Goal: Information Seeking & Learning: Learn about a topic

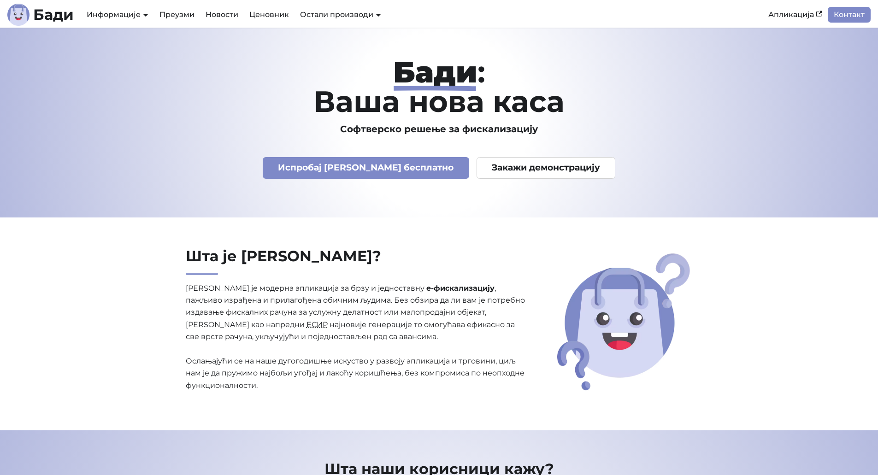
click at [135, 183] on div "[PERSON_NAME] : Ваша нова каса Софтверско решење за фискализацију Испробај [PER…" at bounding box center [439, 122] width 608 height 131
click at [103, 249] on section "Шта је [PERSON_NAME]? [PERSON_NAME] је модерна апликација за брзу и једноставну…" at bounding box center [439, 323] width 878 height 213
click at [98, 234] on section "Шта је [PERSON_NAME]? [PERSON_NAME] је модерна апликација за брзу и једноставну…" at bounding box center [439, 323] width 878 height 213
drag, startPoint x: 101, startPoint y: 77, endPoint x: 96, endPoint y: 57, distance: 20.4
click at [101, 77] on header "[PERSON_NAME] : Ваша нова каса Софтверско решење за фискализацију Испробај [PER…" at bounding box center [439, 123] width 878 height 190
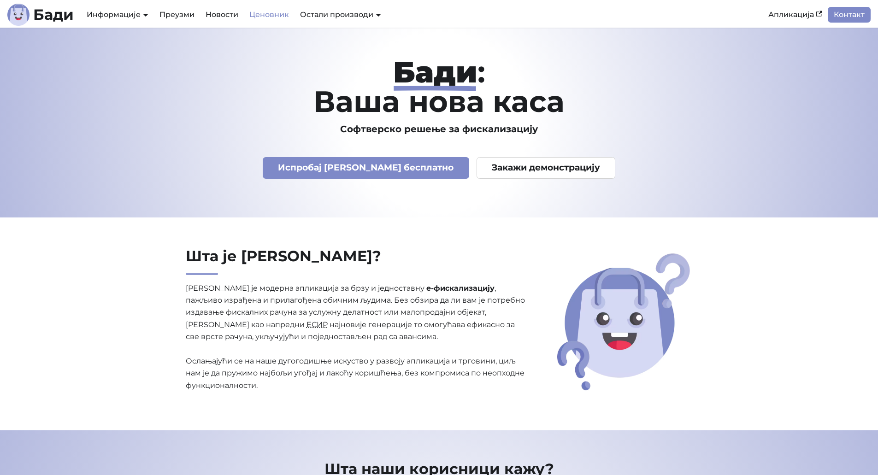
click at [284, 11] on link "Ценовник" at bounding box center [269, 15] width 51 height 16
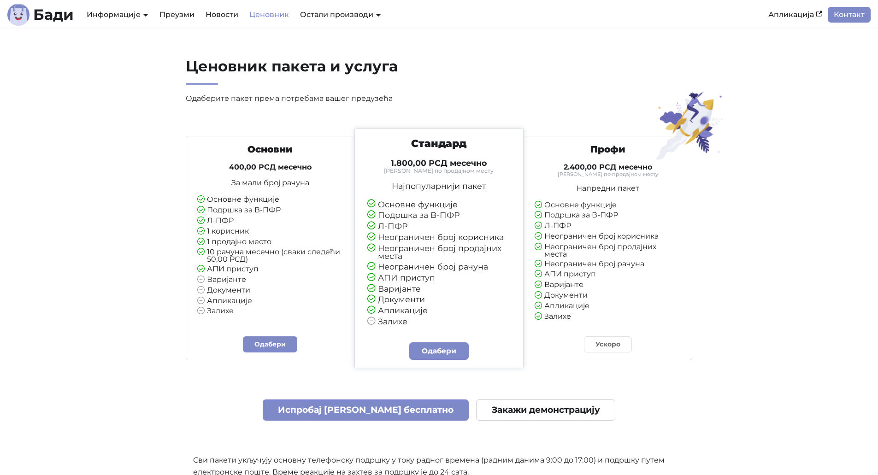
click at [97, 126] on section "Ценовник пакета и услуга Одаберите пакет према потребама вашег предузећа Основн…" at bounding box center [439, 350] width 878 height 645
click at [82, 148] on section "Ценовник пакета и услуга Одаберите пакет према потребама вашег предузећа Основн…" at bounding box center [439, 350] width 878 height 645
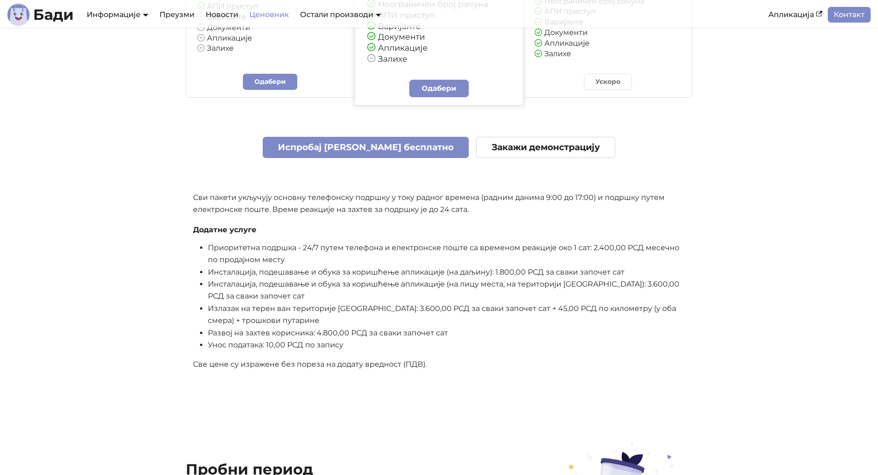
scroll to position [276, 0]
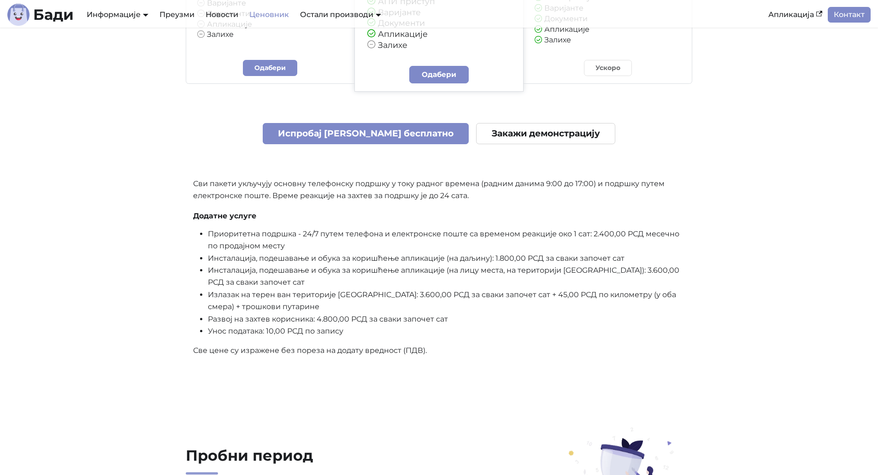
click at [78, 188] on section "Ценовник пакета и услуга Одаберите пакет према потребама вашег предузећа Основн…" at bounding box center [439, 73] width 878 height 645
click at [77, 186] on section "Ценовник пакета и услуга Одаберите пакет према потребама вашег предузећа Основн…" at bounding box center [439, 73] width 878 height 645
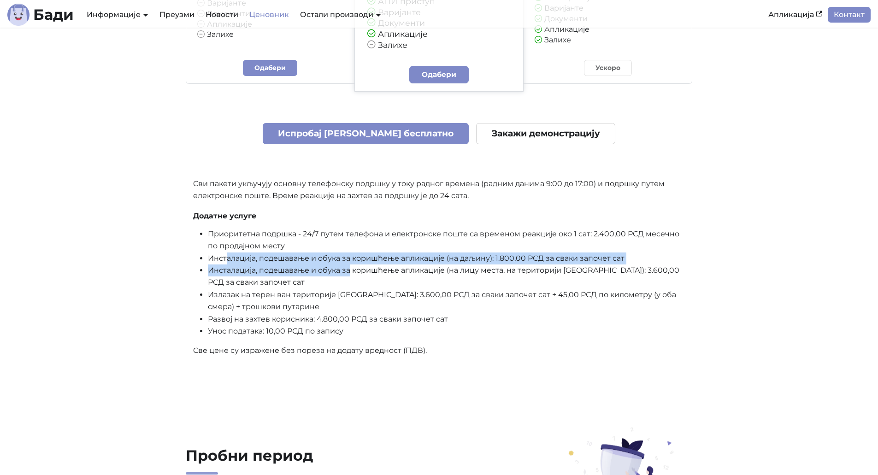
drag, startPoint x: 225, startPoint y: 255, endPoint x: 350, endPoint y: 265, distance: 125.8
click at [350, 265] on ul "Приоритетна подршка - 24/7 путем телефона и електронске поште са временом реакц…" at bounding box center [439, 283] width 492 height 110
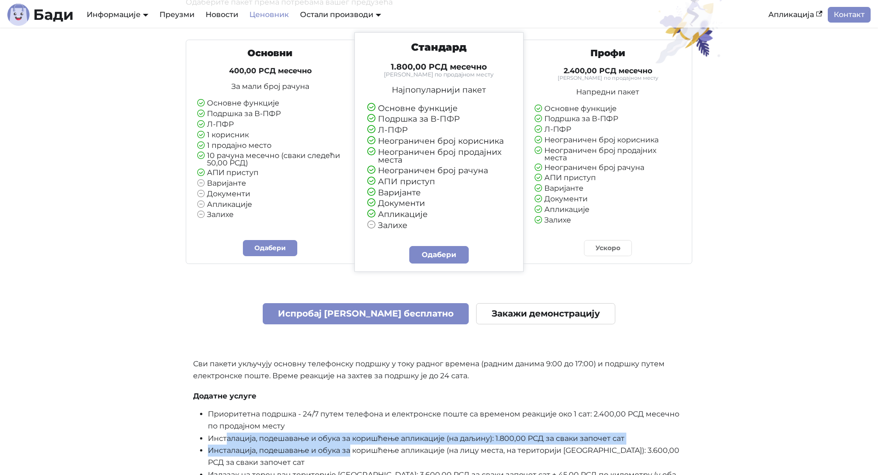
scroll to position [0, 0]
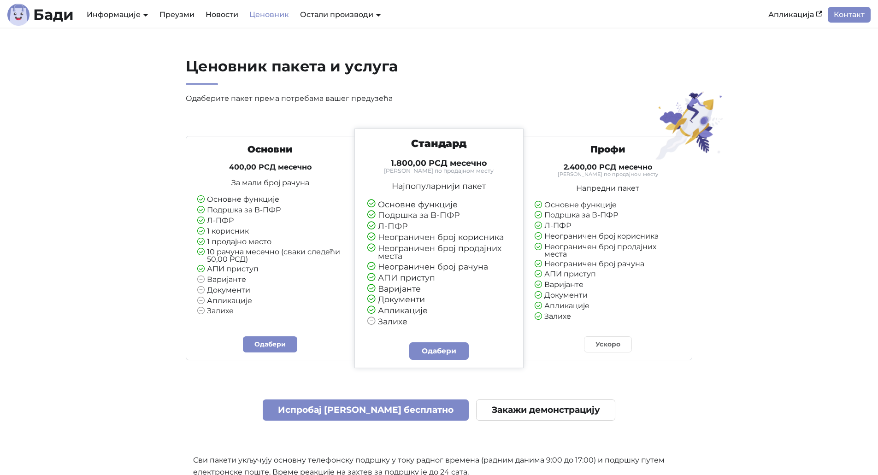
click at [105, 183] on section "Ценовник пакета и услуга Одаберите пакет према потребама вашег предузећа Основн…" at bounding box center [439, 350] width 878 height 645
click at [74, 131] on section "Ценовник пакета и услуга Одаберите пакет према потребама вашег предузећа Основн…" at bounding box center [439, 350] width 878 height 645
click at [100, 140] on section "Ценовник пакета и услуга Одаберите пакет према потребама вашег предузећа Основн…" at bounding box center [439, 350] width 878 height 645
click at [113, 8] on div "Информације Документација АПИ Документација План развоја" at bounding box center [117, 15] width 73 height 16
click at [178, 13] on link "Преузми" at bounding box center [177, 15] width 46 height 16
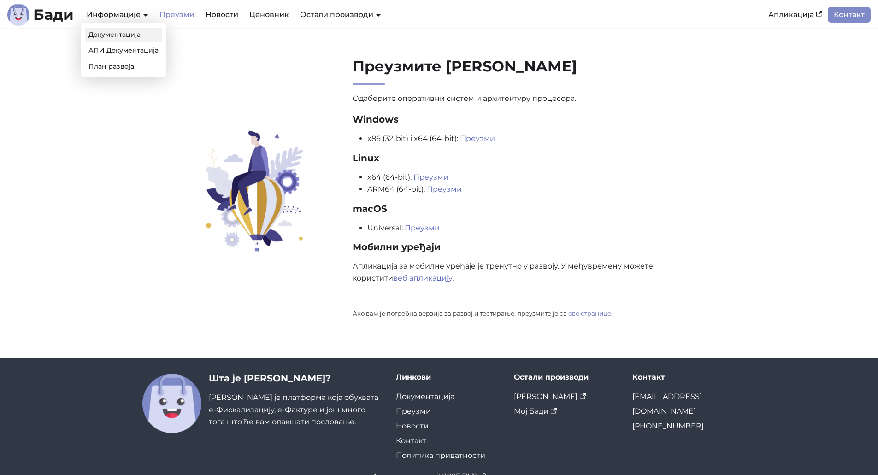
click at [110, 34] on link "Документација" at bounding box center [123, 35] width 77 height 14
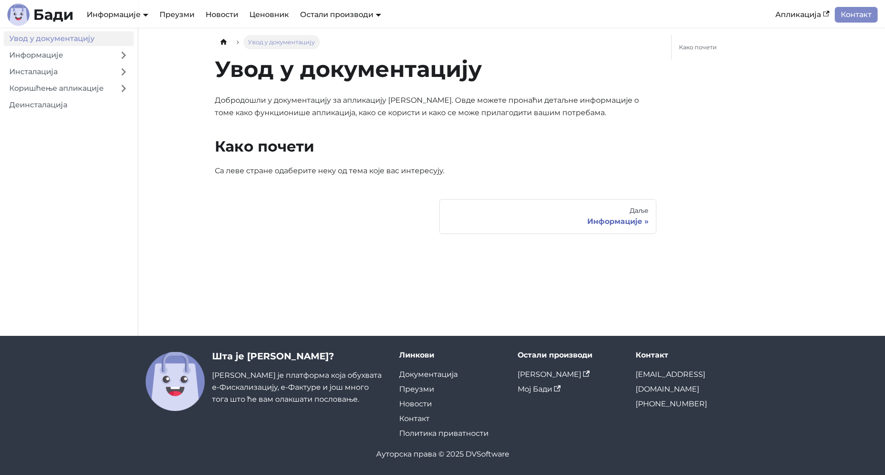
click at [197, 216] on main "Увод у документацију На овој страници Увод у документацију Добродошли у докумен…" at bounding box center [511, 182] width 746 height 308
click at [262, 227] on nav "Даље Информације" at bounding box center [435, 216] width 441 height 35
click at [107, 213] on nav "Увод у документацију Информације Инсталација Коришћење апликације Деинсталација" at bounding box center [69, 182] width 138 height 308
click at [29, 52] on link "Информације" at bounding box center [59, 55] width 110 height 15
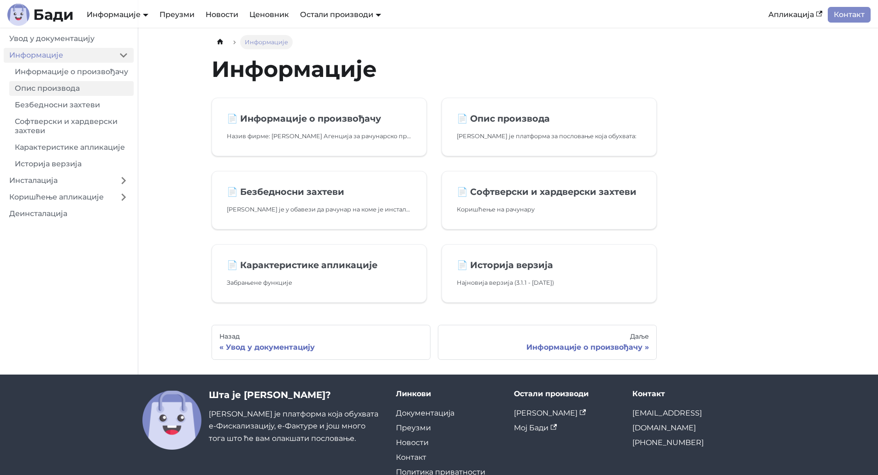
click at [37, 96] on link "Опис производа" at bounding box center [71, 88] width 124 height 15
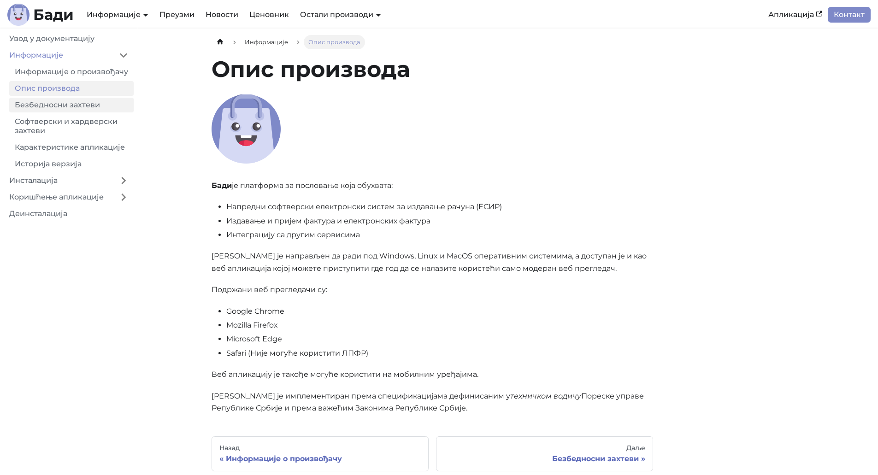
click at [37, 112] on link "Безбедносни захтеви" at bounding box center [71, 105] width 124 height 15
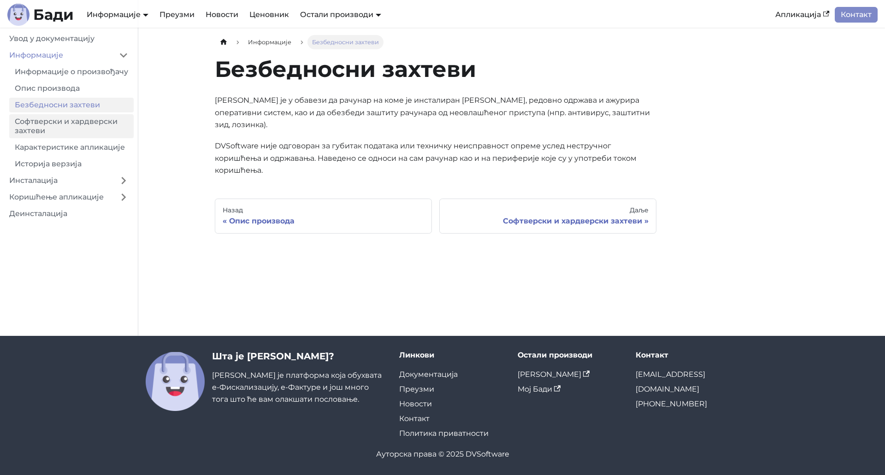
click at [34, 130] on link "Софтверски и хардверски захтеви" at bounding box center [71, 126] width 124 height 24
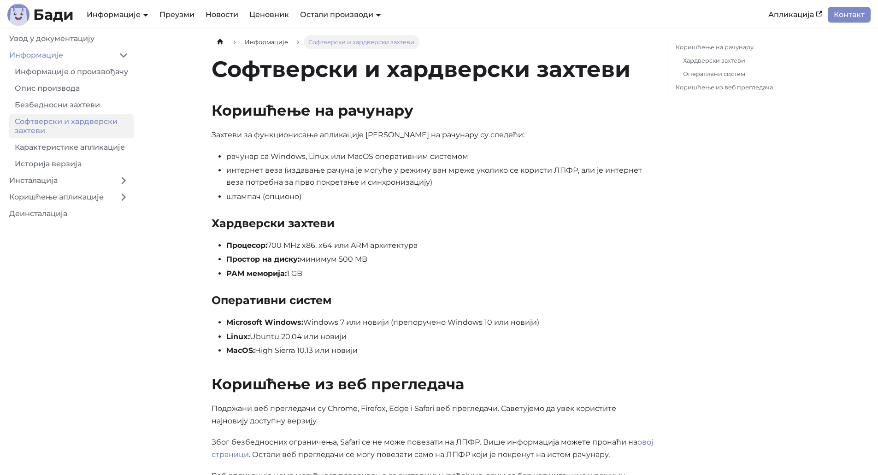
click at [33, 148] on ul "Информације о произвођачу Опис производа Безбедносни захтеви Софтверски и хардв…" at bounding box center [69, 118] width 130 height 107
click at [34, 154] on link "Карактеристике апликације" at bounding box center [71, 147] width 124 height 15
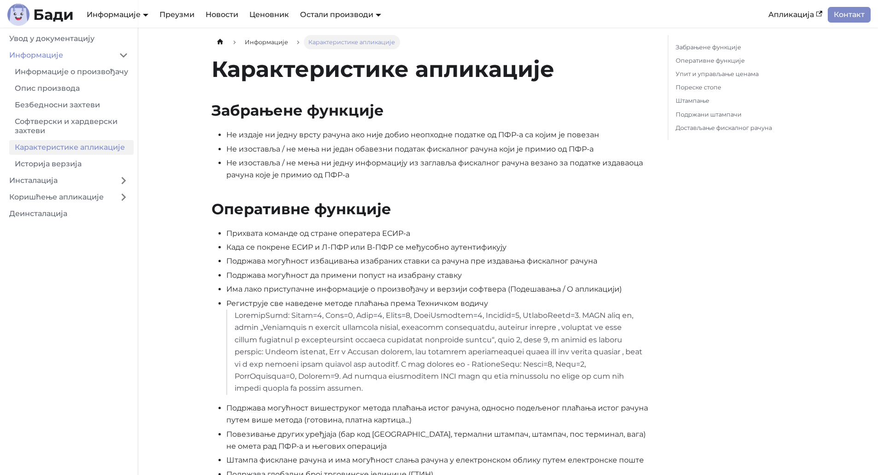
click at [34, 181] on ul "Увод у документацију Информације Информације о произвођачу Опис производа Безбе…" at bounding box center [69, 126] width 130 height 190
click at [33, 171] on link "Историја верзија" at bounding box center [71, 164] width 124 height 15
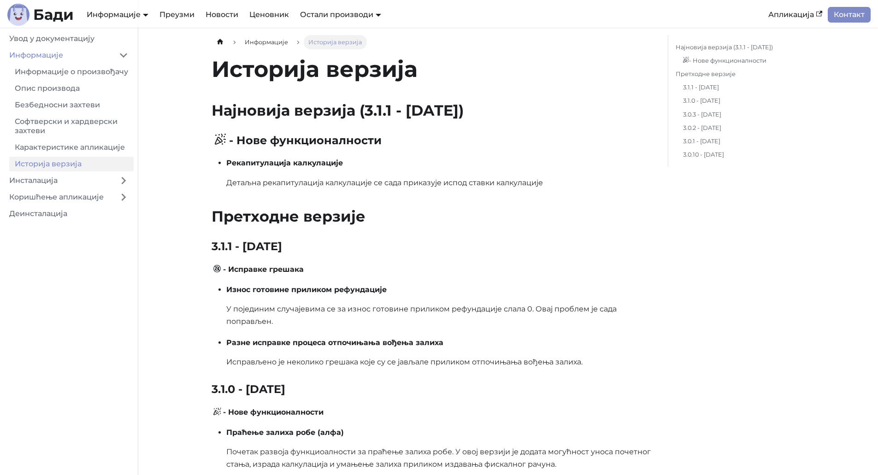
click at [47, 188] on link "Инсталација" at bounding box center [59, 180] width 110 height 15
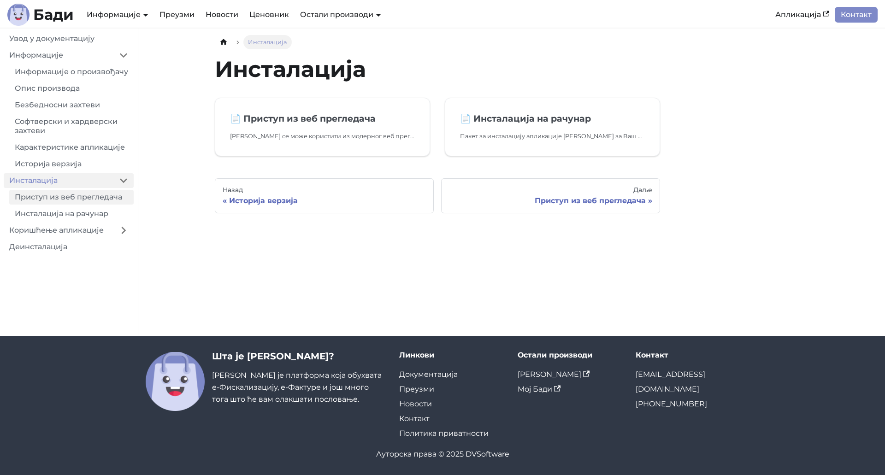
click at [41, 205] on link "Приступ из веб прегледача" at bounding box center [71, 197] width 124 height 15
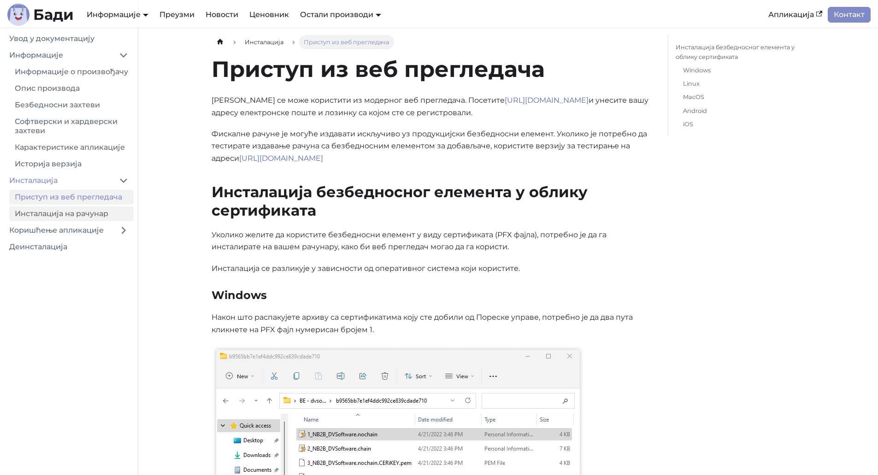
click at [65, 221] on link "Инсталација на рачунар" at bounding box center [71, 213] width 124 height 15
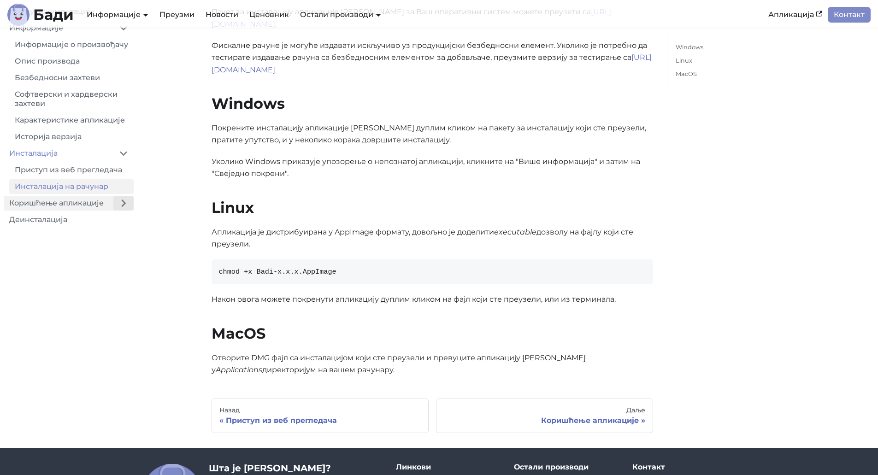
scroll to position [92, 0]
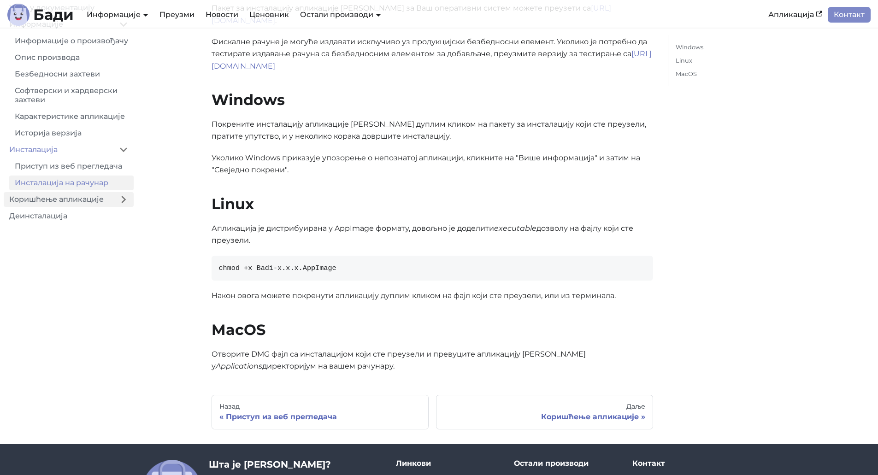
click at [41, 194] on link "Коришћење апликације" at bounding box center [59, 199] width 110 height 15
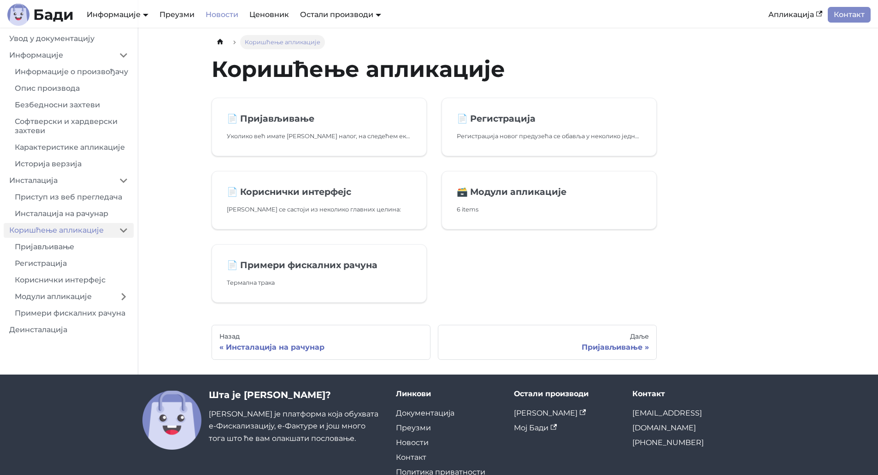
click at [207, 13] on link "Новости" at bounding box center [222, 15] width 44 height 16
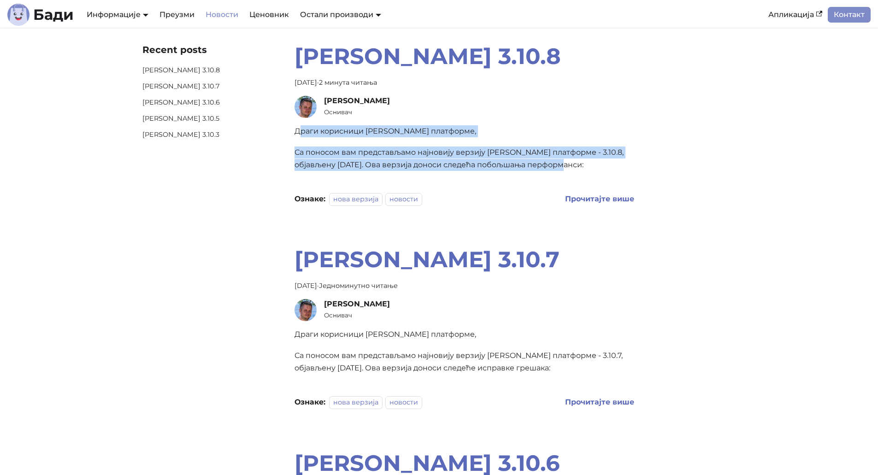
drag, startPoint x: 302, startPoint y: 132, endPoint x: 574, endPoint y: 168, distance: 274.2
click at [573, 168] on div "Драги корисници [PERSON_NAME] платформе, Са поносом вам представљамо најновију …" at bounding box center [464, 148] width 340 height 46
click at [574, 168] on p "Са поносом вам представљамо најновију верзију [PERSON_NAME] платформе - 3.10.8,…" at bounding box center [464, 159] width 340 height 24
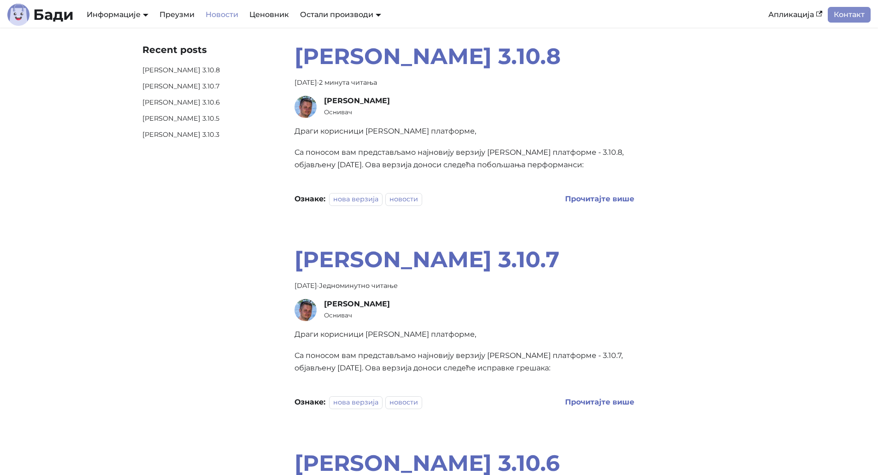
click at [317, 164] on p "Са поносом вам представљамо најновију верзију [PERSON_NAME] платформе - 3.10.8,…" at bounding box center [464, 159] width 340 height 24
click at [610, 202] on b "Прочитајте више" at bounding box center [599, 198] width 69 height 9
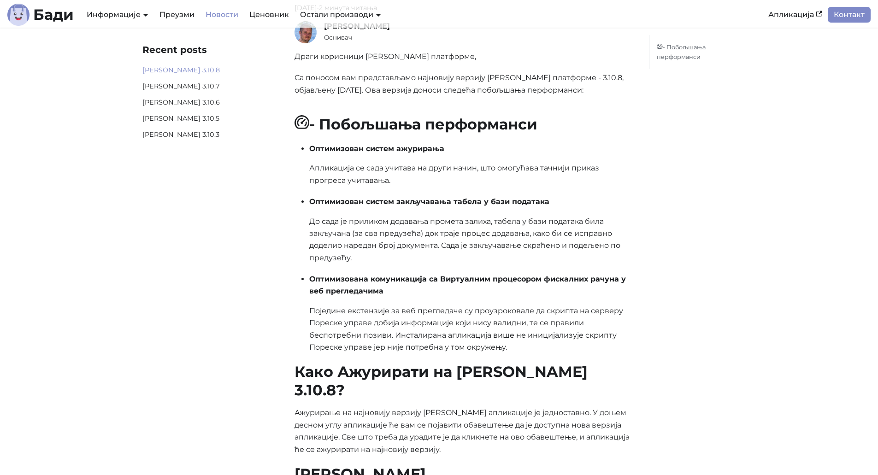
scroll to position [92, 0]
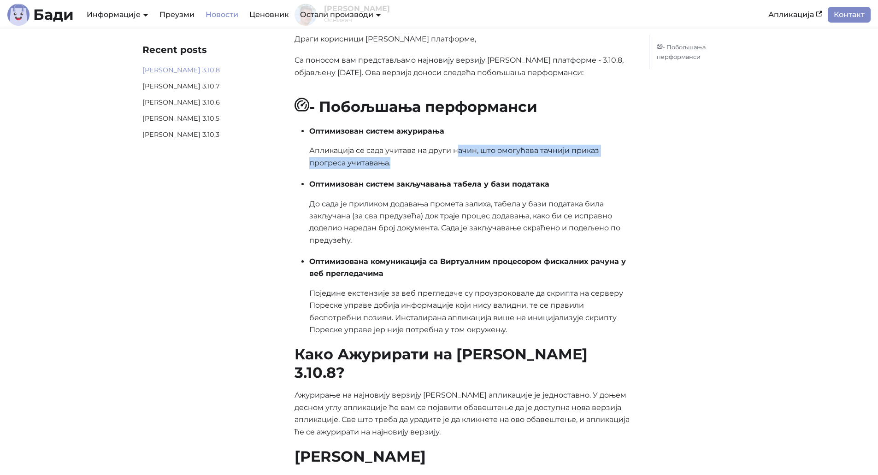
drag, startPoint x: 457, startPoint y: 154, endPoint x: 469, endPoint y: 168, distance: 18.3
click at [469, 168] on p "Апликација се сада учитава на други начин, што омогућава тачнији приказ прогрес…" at bounding box center [471, 157] width 325 height 24
click at [198, 181] on aside "Recent posts [PERSON_NAME] 3.10.8 [PERSON_NAME] 3.10.7 [PERSON_NAME] 3.10.6 [PE…" at bounding box center [211, 287] width 152 height 675
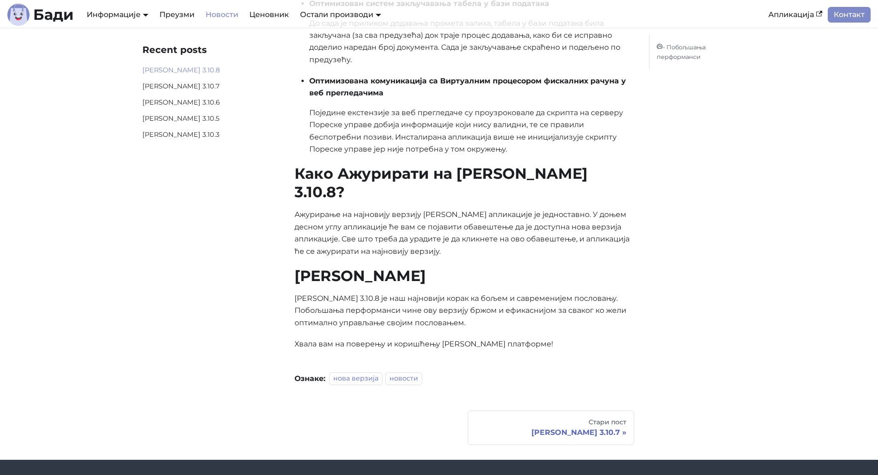
scroll to position [276, 0]
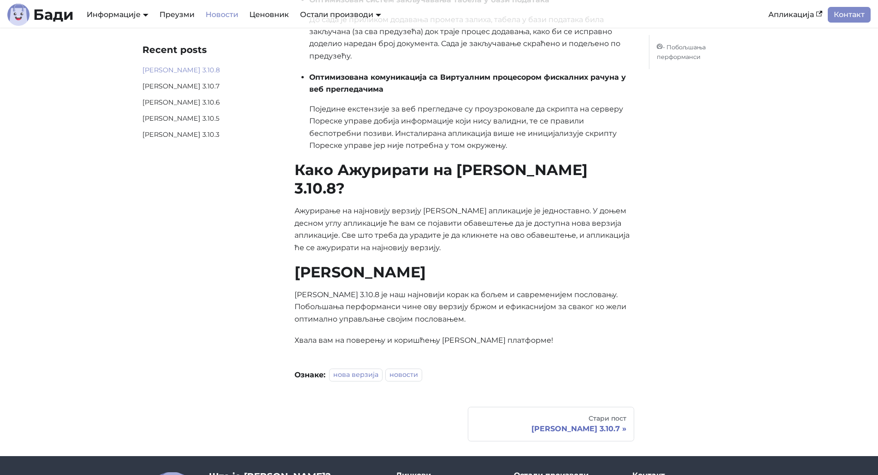
click at [135, 241] on aside "Recent posts [PERSON_NAME] 3.10.8 [PERSON_NAME] 3.10.7 [PERSON_NAME] 3.10.6 [PE…" at bounding box center [211, 103] width 152 height 675
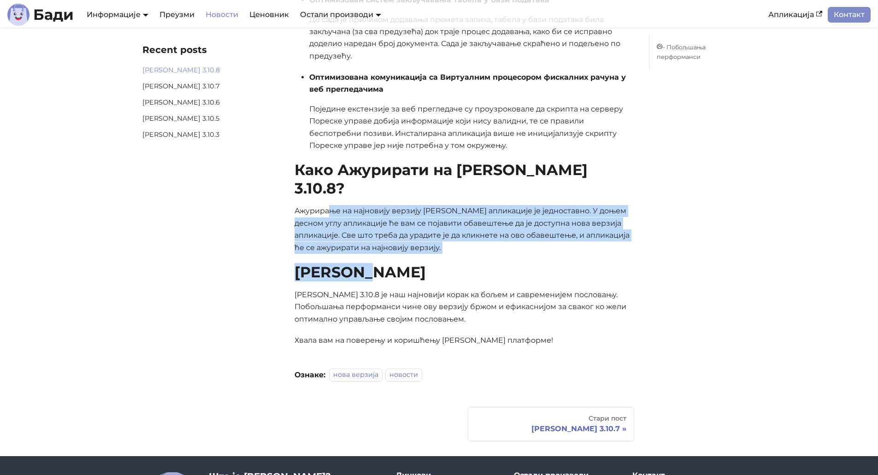
drag, startPoint x: 331, startPoint y: 197, endPoint x: 481, endPoint y: 240, distance: 156.8
click at [481, 240] on div "Драги корисници [PERSON_NAME] платформе, Са поносом вам представљамо најновију …" at bounding box center [464, 98] width 340 height 498
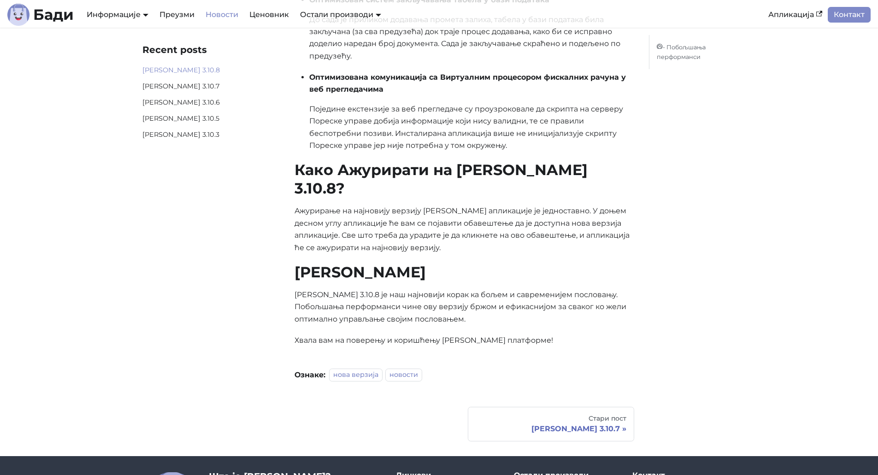
click at [146, 229] on aside "Recent posts [PERSON_NAME] 3.10.8 [PERSON_NAME] 3.10.7 [PERSON_NAME] 3.10.6 [PE…" at bounding box center [211, 103] width 152 height 675
click at [146, 224] on aside "Recent posts [PERSON_NAME] 3.10.8 [PERSON_NAME] 3.10.7 [PERSON_NAME] 3.10.6 [PE…" at bounding box center [211, 103] width 152 height 675
click at [773, 172] on div "Recent posts [PERSON_NAME] 3.10.8 [PERSON_NAME] 3.10.7 [PERSON_NAME] 3.10.6 [PE…" at bounding box center [439, 103] width 878 height 705
click at [799, 11] on link "Апликација" at bounding box center [794, 15] width 65 height 16
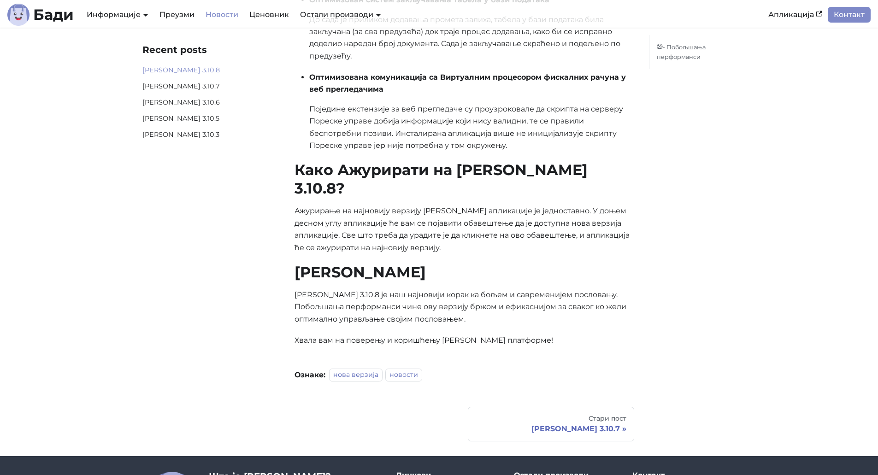
click at [722, 150] on div "- Побољшања перформанси" at bounding box center [691, 103] width 101 height 675
click at [138, 290] on aside "Recent posts [PERSON_NAME] 3.10.8 [PERSON_NAME] 3.10.7 [PERSON_NAME] 3.10.6 [PE…" at bounding box center [211, 103] width 152 height 675
click at [809, 166] on div "Recent posts [PERSON_NAME] 3.10.8 [PERSON_NAME] 3.10.7 [PERSON_NAME] 3.10.6 [PE…" at bounding box center [439, 103] width 878 height 705
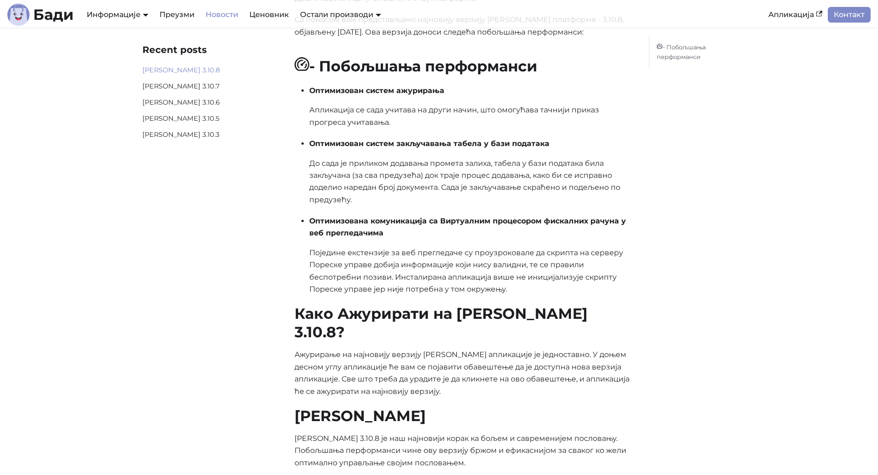
scroll to position [0, 0]
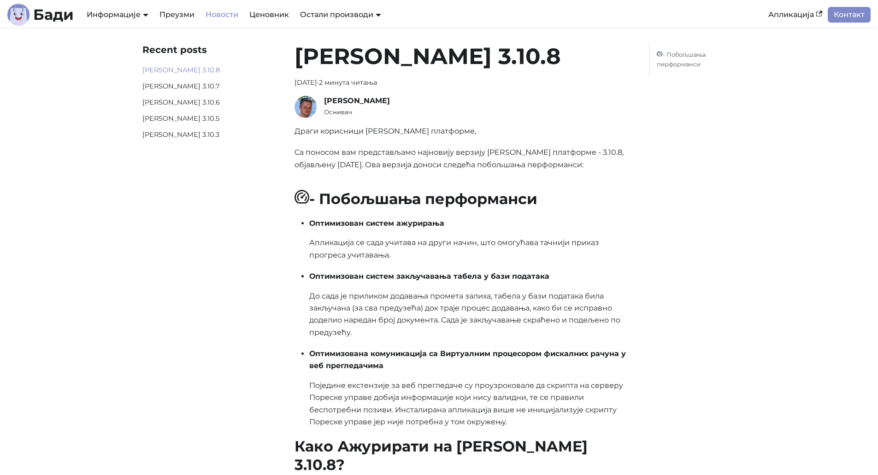
click at [744, 153] on div "Recent posts [PERSON_NAME] 3.10.8 [PERSON_NAME] 3.10.7 [PERSON_NAME] 3.10.6 [PE…" at bounding box center [439, 380] width 878 height 705
click at [863, 15] on link "Контакт" at bounding box center [848, 15] width 43 height 16
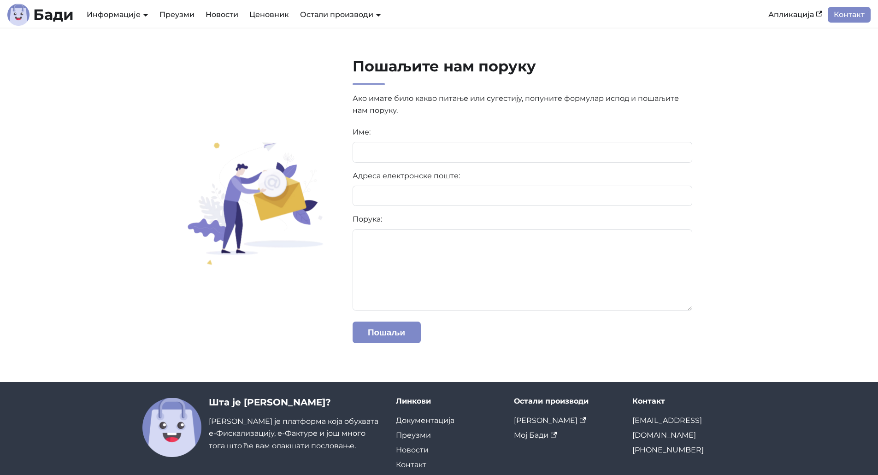
click at [155, 132] on div "Пошаљите нам поруку Ако имате било какво питање или сугестију, попуните формула…" at bounding box center [439, 204] width 608 height 295
click at [465, 146] on input at bounding box center [522, 152] width 340 height 20
click at [114, 109] on section "Пошаљите нам поруку Ако имате било какво питање или сугестију, попуните формула…" at bounding box center [439, 205] width 878 height 354
drag, startPoint x: 726, startPoint y: 423, endPoint x: 628, endPoint y: 416, distance: 98.0
click at [628, 416] on div "Контакт [EMAIL_ADDRESS][DOMAIN_NAME] [PHONE_NUMBER]" at bounding box center [684, 442] width 118 height 90
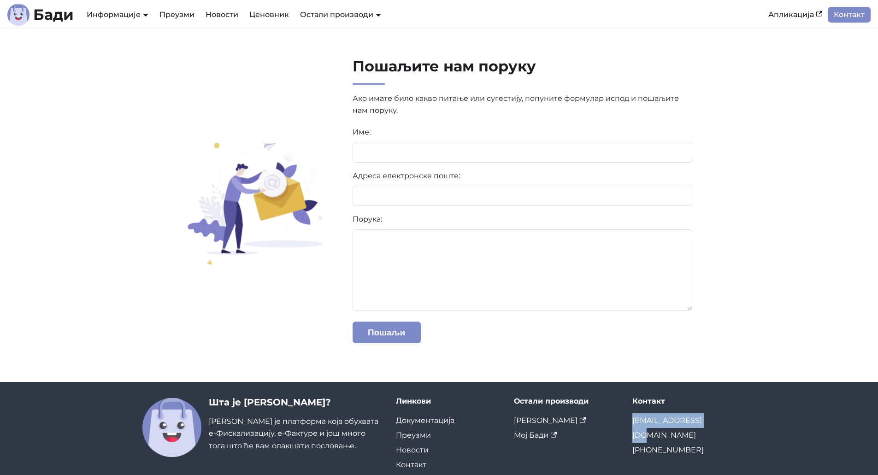
copy link "[EMAIL_ADDRESS][DOMAIN_NAME]"
click at [117, 77] on section "Пошаљите нам поруку Ако имате било какво питање или сугестију, попуните формула…" at bounding box center [439, 205] width 878 height 354
click at [763, 134] on section "Пошаљите нам поруку Ако имате било какво питање или сугестију, попуните формула…" at bounding box center [439, 205] width 878 height 354
click at [201, 130] on div "Пошаљите нам поруку Ако имате било какво питање или сугестију, попуните формула…" at bounding box center [439, 204] width 608 height 295
click at [84, 117] on section "Пошаљите нам поруку Ако имате било какво питање или сугестију, попуните формула…" at bounding box center [439, 205] width 878 height 354
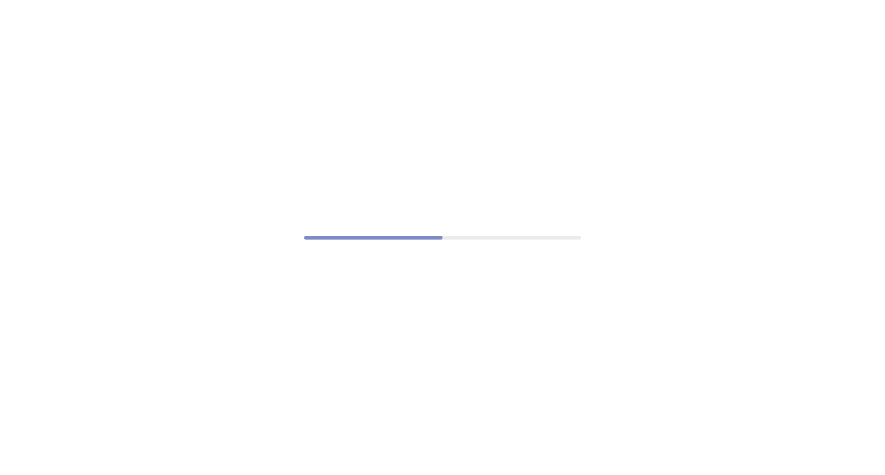
click at [301, 83] on div at bounding box center [442, 237] width 885 height 475
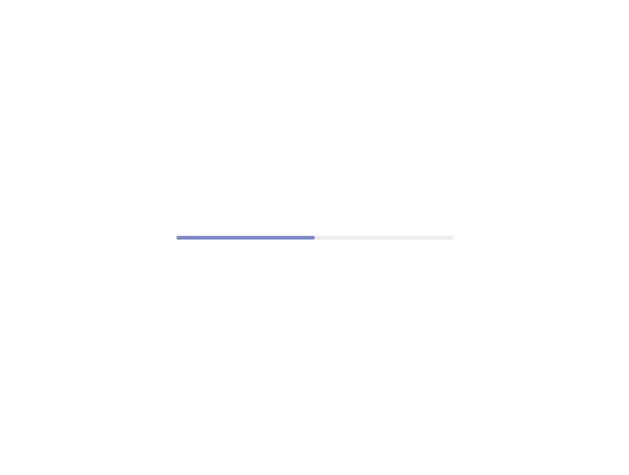
click at [529, 160] on div at bounding box center [314, 237] width 629 height 475
click at [64, 155] on div at bounding box center [314, 237] width 629 height 475
click at [587, 331] on div at bounding box center [314, 237] width 629 height 475
click at [489, 355] on div at bounding box center [314, 237] width 629 height 475
click at [390, 372] on div at bounding box center [314, 237] width 629 height 475
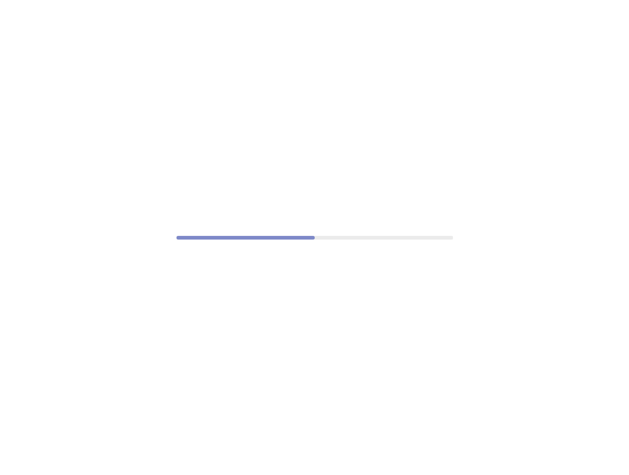
click at [157, 79] on div at bounding box center [314, 237] width 629 height 475
click at [257, 148] on div at bounding box center [314, 237] width 629 height 475
click at [342, 140] on div at bounding box center [314, 237] width 629 height 475
click at [304, 155] on div at bounding box center [314, 237] width 629 height 475
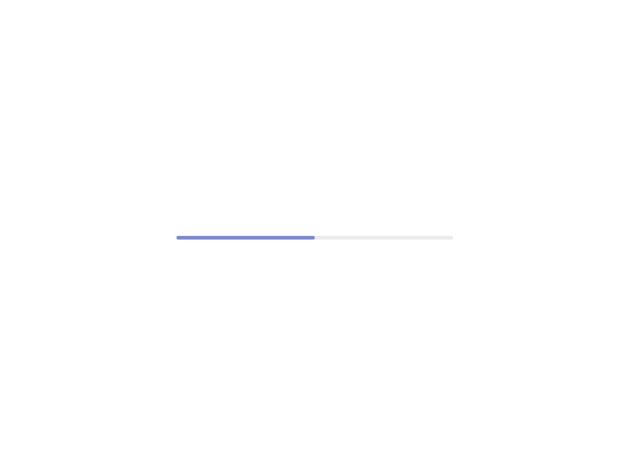
click at [436, 134] on div at bounding box center [314, 237] width 629 height 475
